Goal: Task Accomplishment & Management: Use online tool/utility

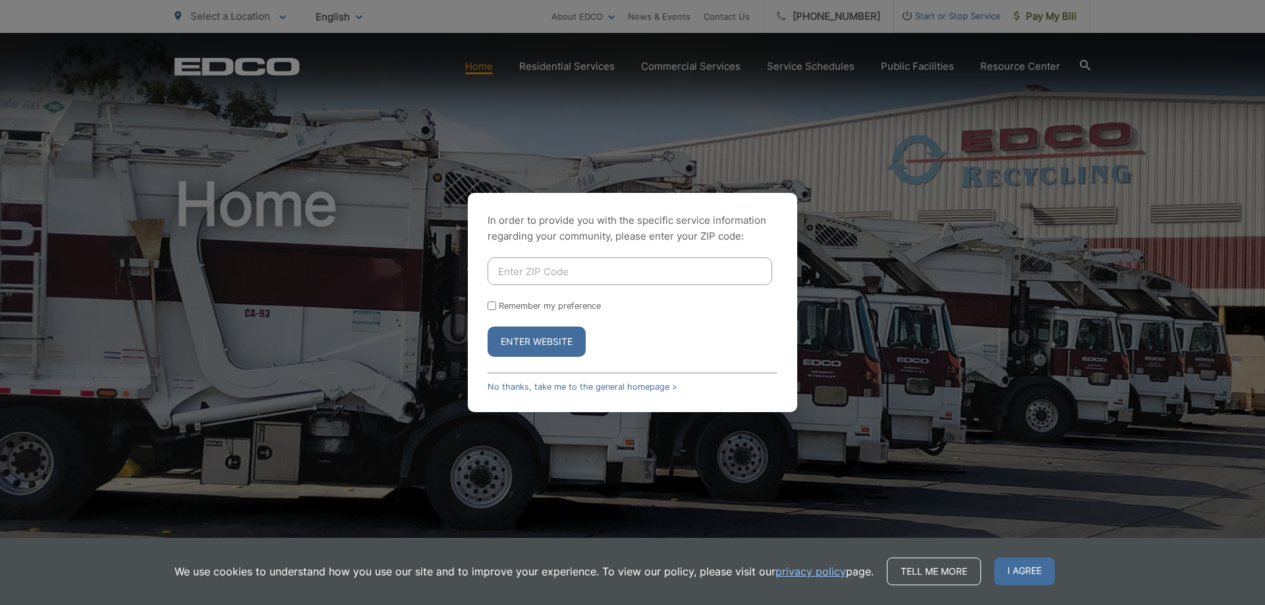
click at [772, 182] on div "In order to provide you with the specific service information regarding your co…" at bounding box center [632, 302] width 1265 height 605
click at [600, 386] on link "No thanks, take me to the general homepage >" at bounding box center [583, 387] width 190 height 10
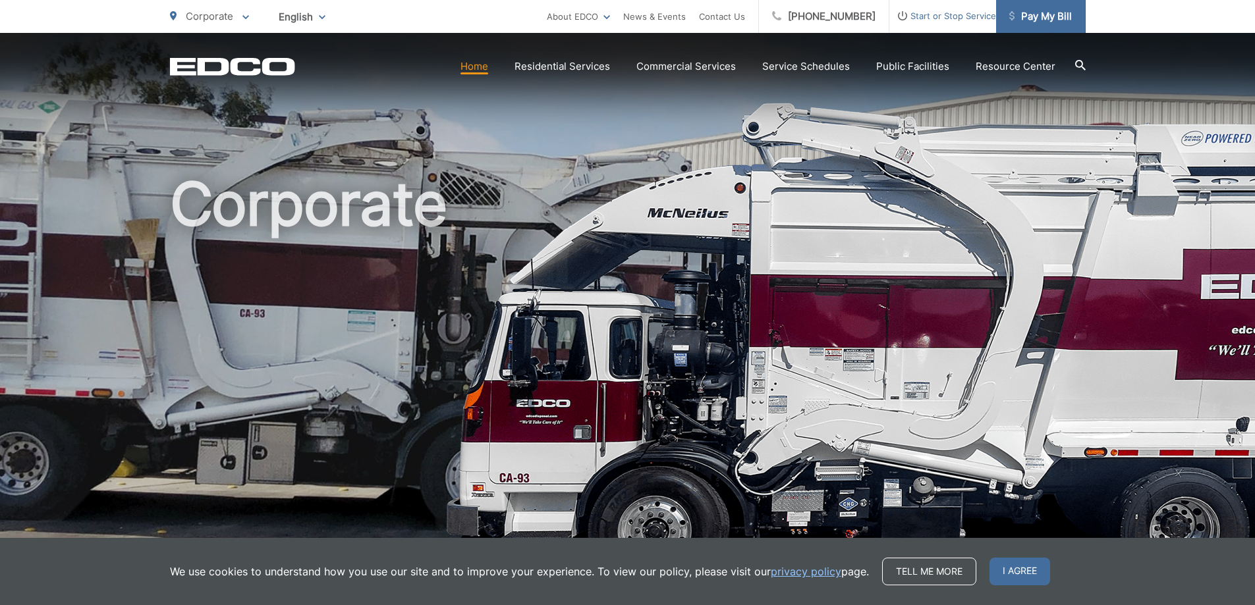
click at [1028, 21] on span "Pay My Bill" at bounding box center [1040, 17] width 63 height 16
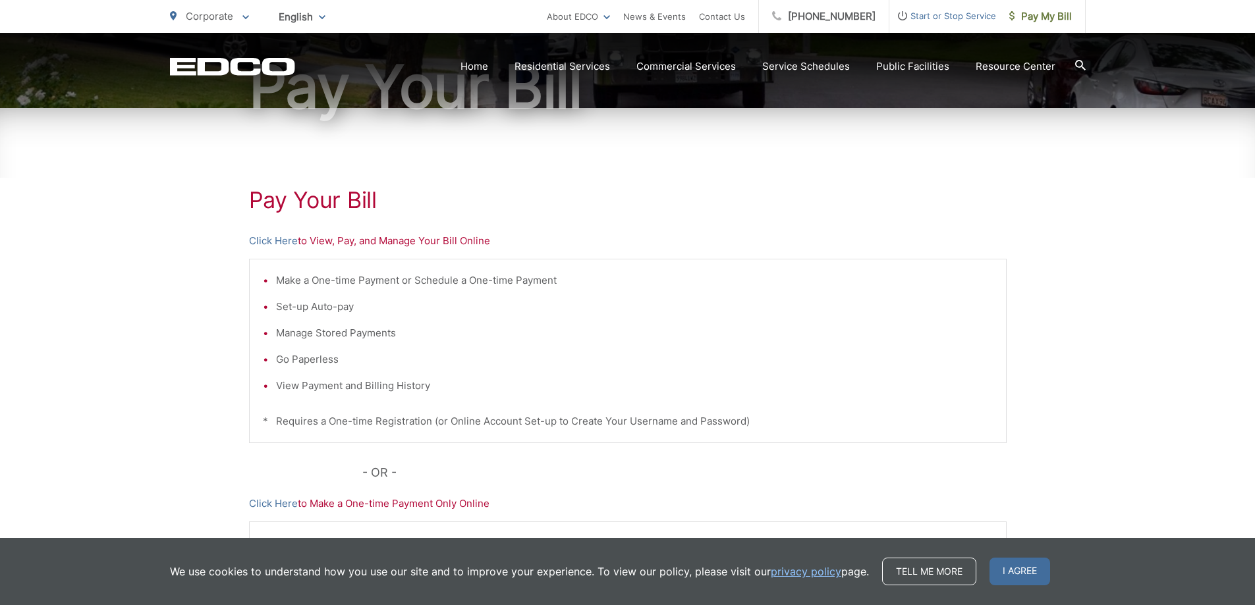
scroll to position [165, 0]
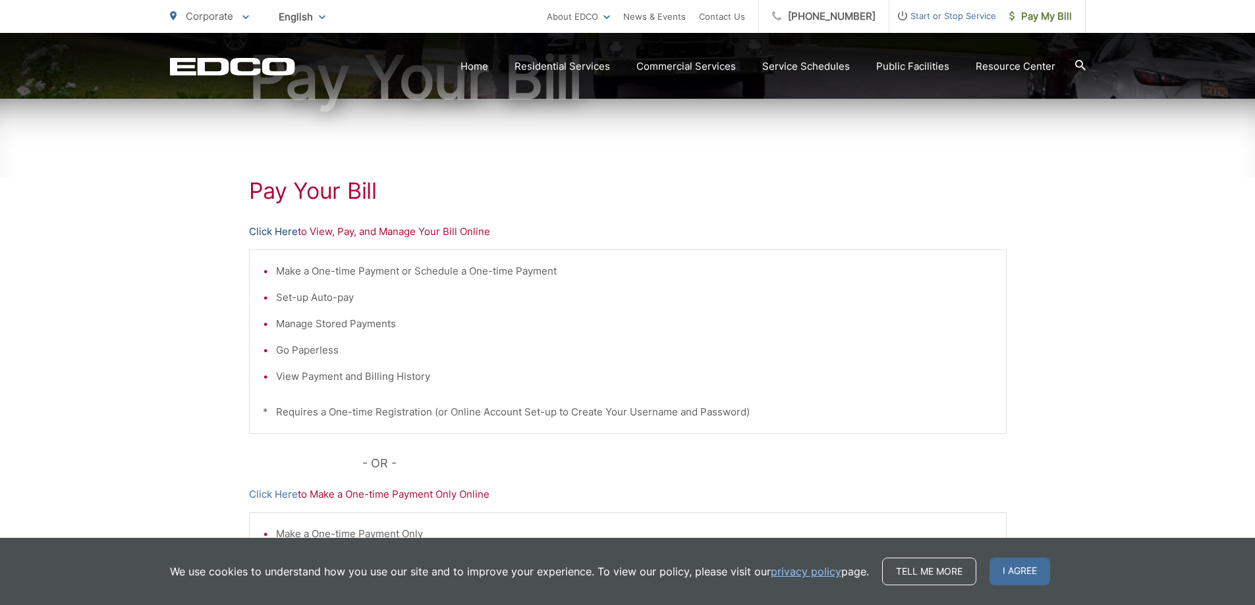
click at [276, 233] on link "Click Here" at bounding box center [273, 232] width 49 height 16
